Goal: Transaction & Acquisition: Purchase product/service

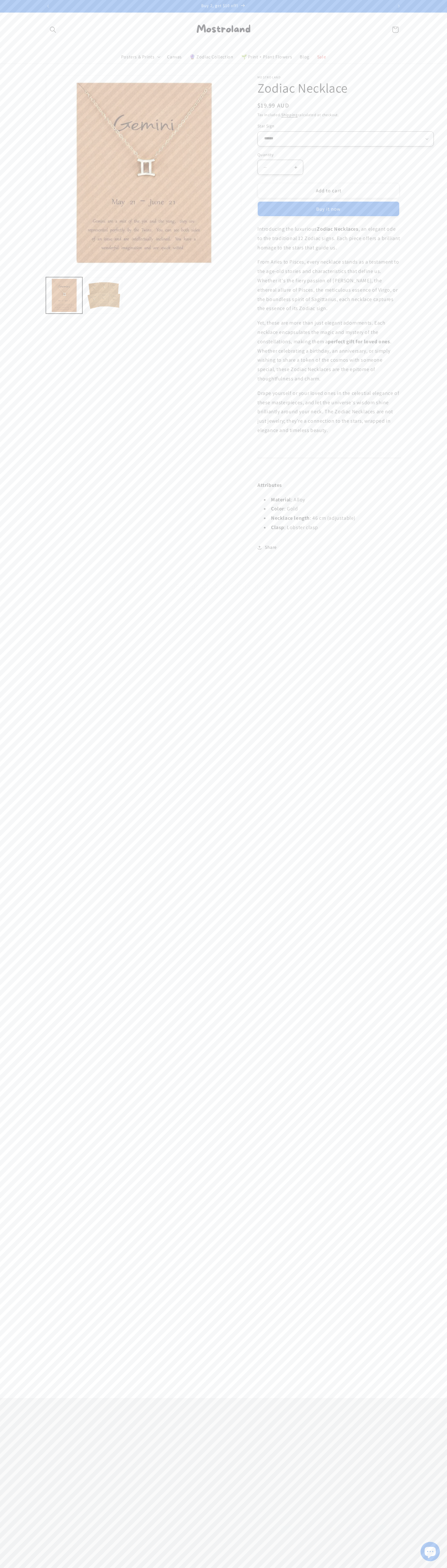
click at [313, 198] on button "Add to cart" at bounding box center [328, 191] width 142 height 15
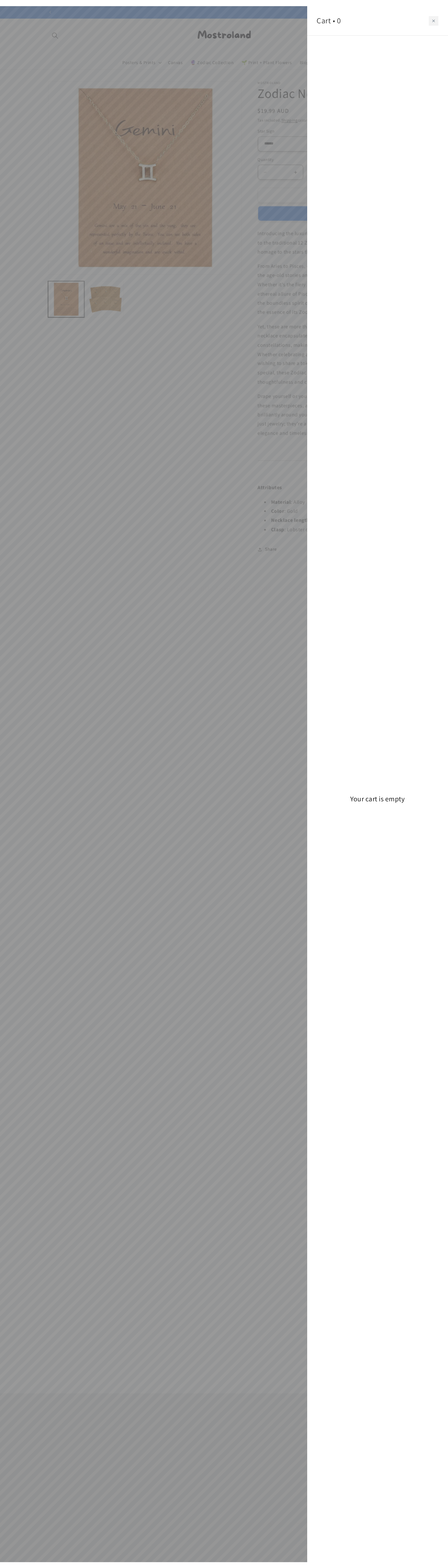
scroll to position [0, 679]
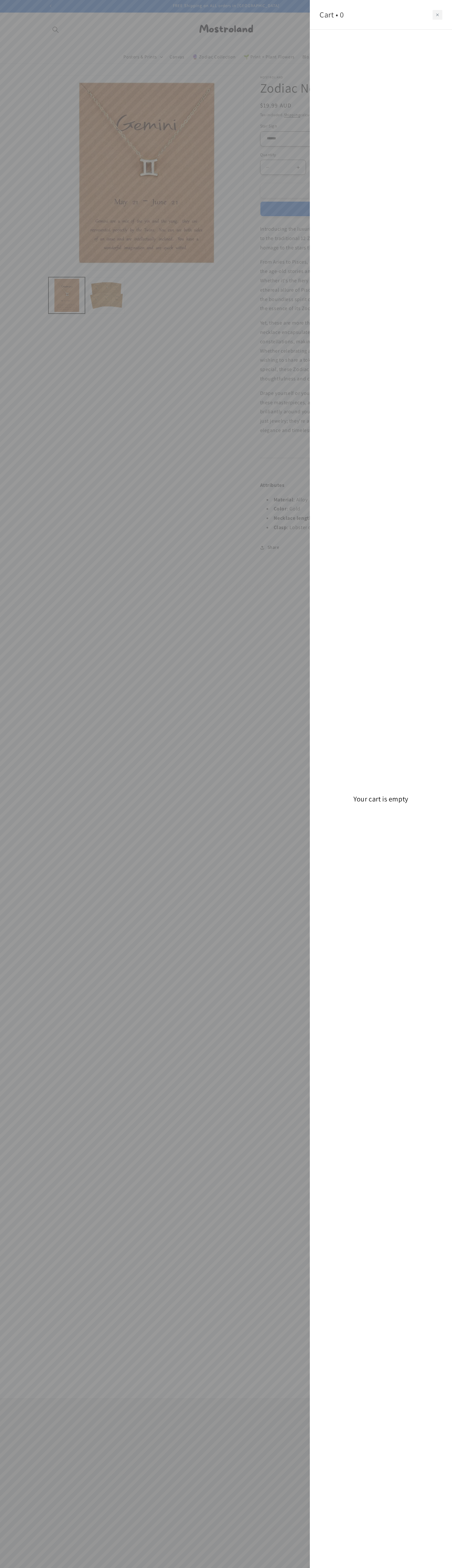
click at [437, 15] on icon "Close cart" at bounding box center [437, 15] width 2 height 2
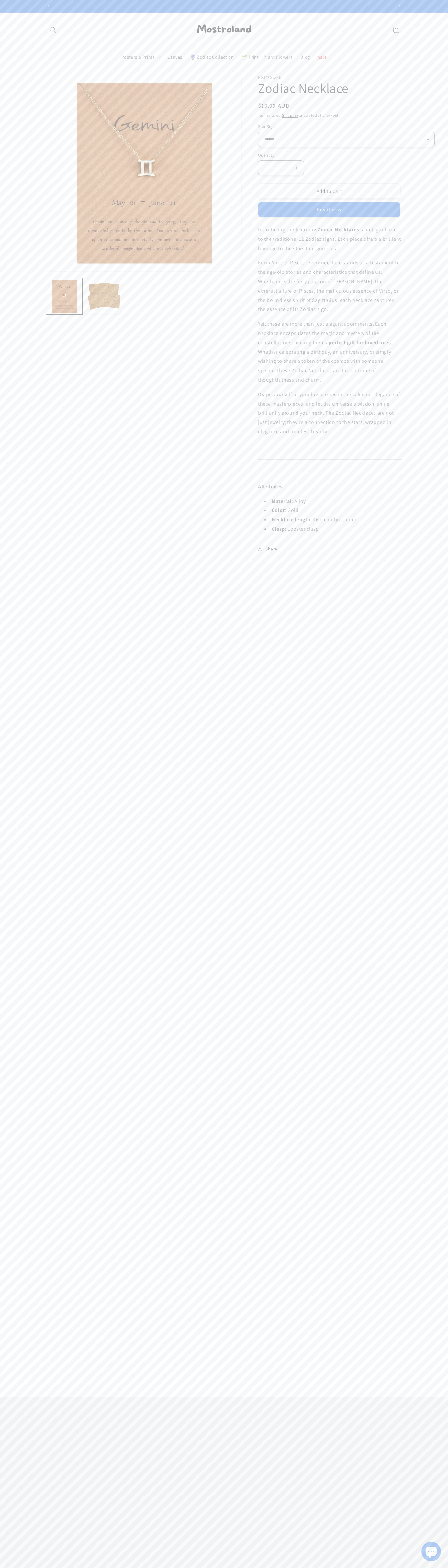
scroll to position [0, 340]
